Goal: Information Seeking & Learning: Learn about a topic

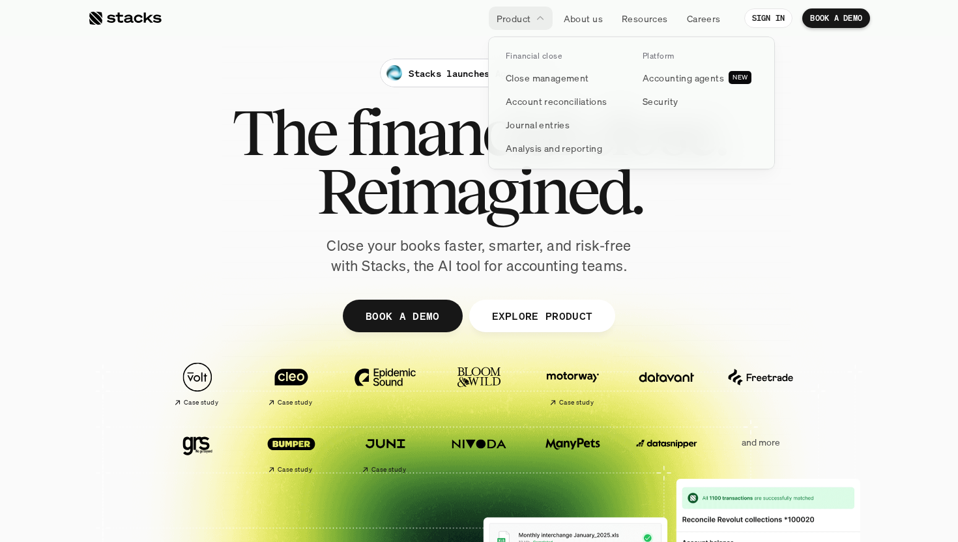
click at [584, 20] on div at bounding box center [631, 88] width 287 height 163
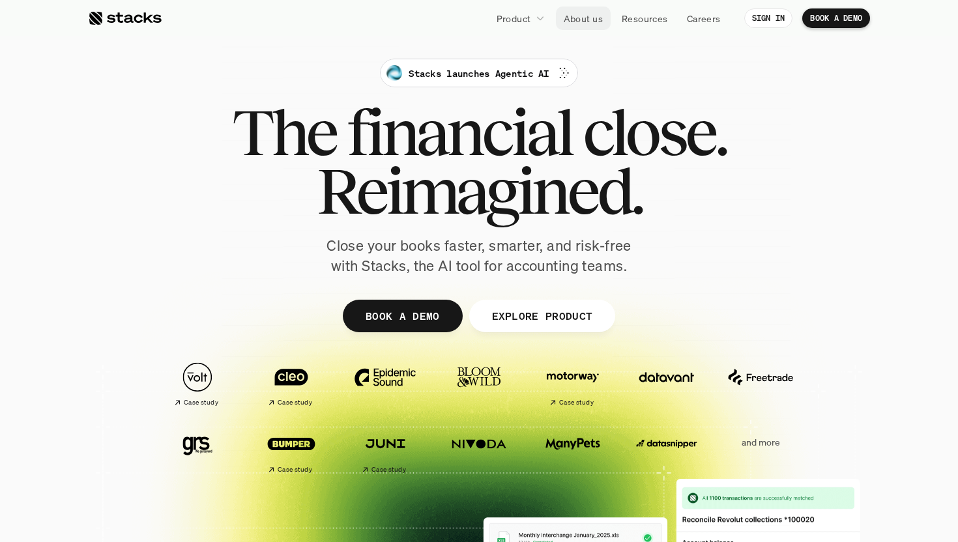
click at [585, 17] on p "About us" at bounding box center [582, 19] width 39 height 14
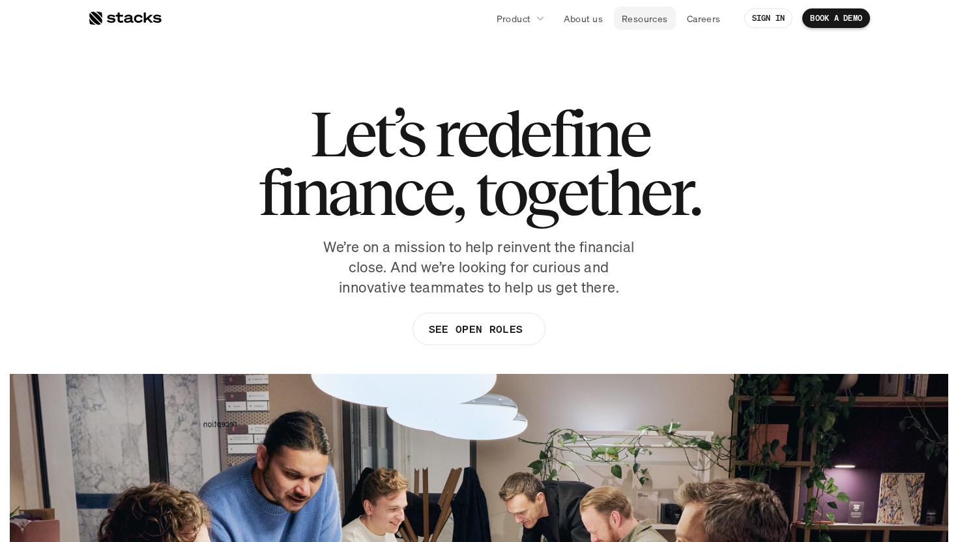
click at [644, 12] on p "Resources" at bounding box center [644, 19] width 46 height 14
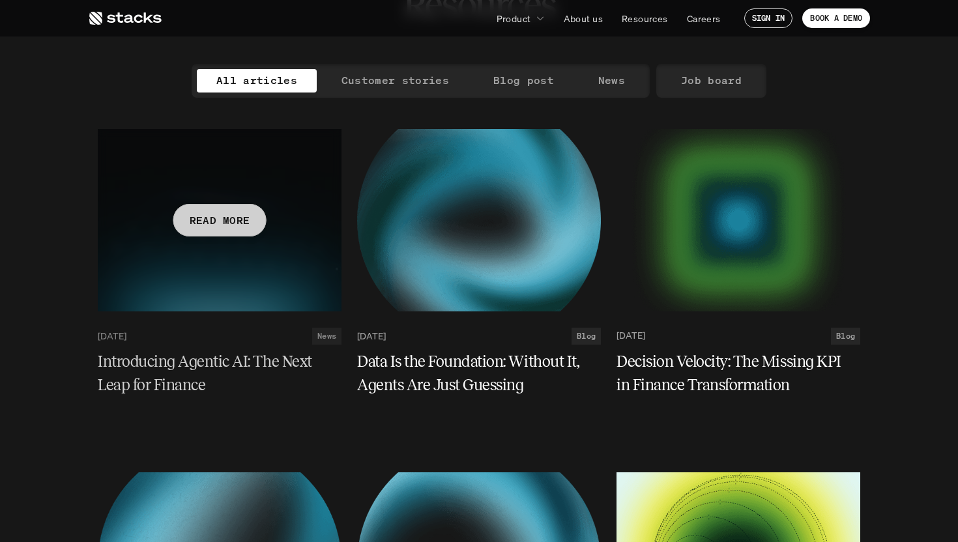
scroll to position [113, 0]
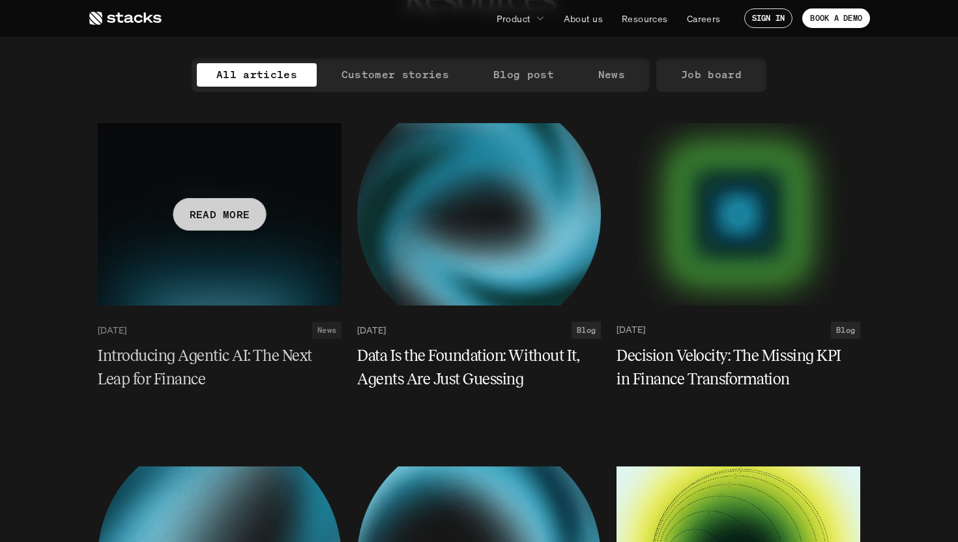
click at [269, 363] on h5 "Introducing Agentic AI: The Next Leap for Finance" at bounding box center [212, 367] width 228 height 47
